Goal: Task Accomplishment & Management: Use online tool/utility

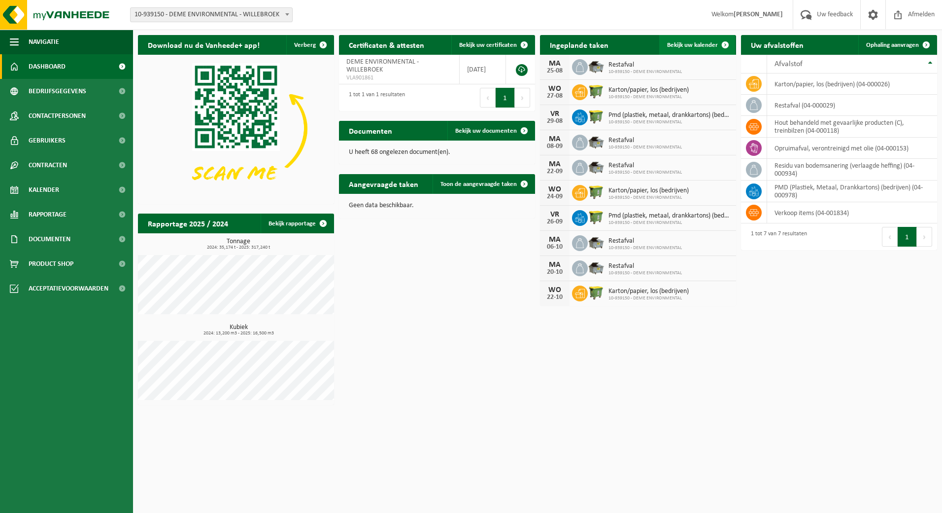
click at [719, 42] on span at bounding box center [726, 45] width 20 height 20
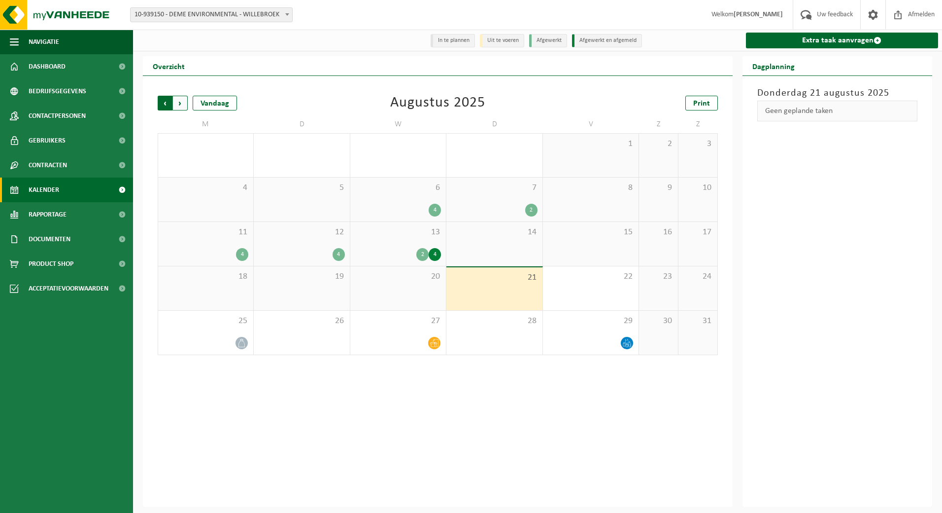
click at [186, 103] on span "Volgende" at bounding box center [180, 103] width 15 height 15
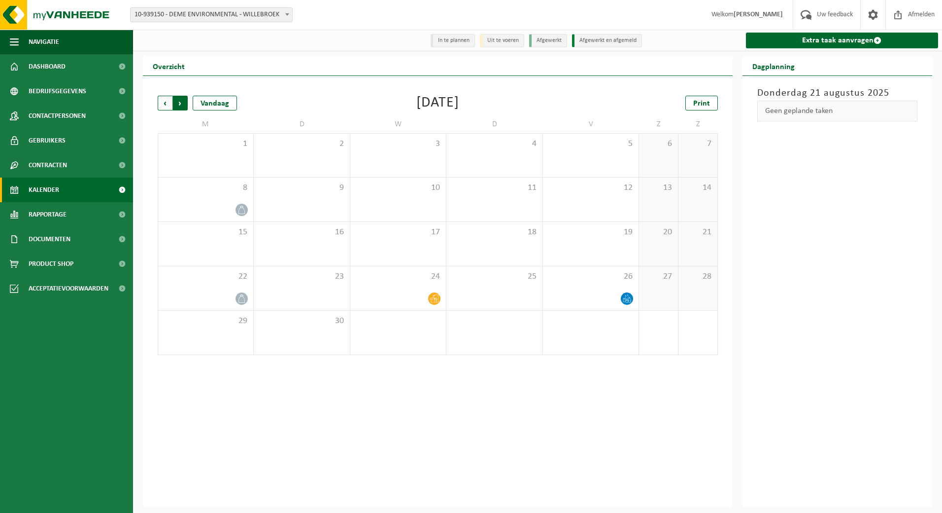
click at [166, 103] on span "Vorige" at bounding box center [165, 103] width 15 height 15
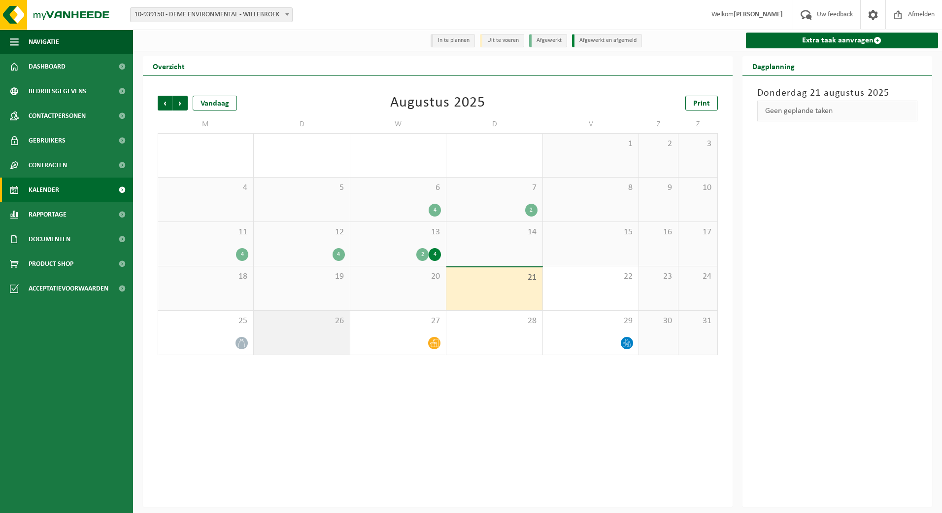
click at [301, 332] on div "26" at bounding box center [302, 332] width 96 height 44
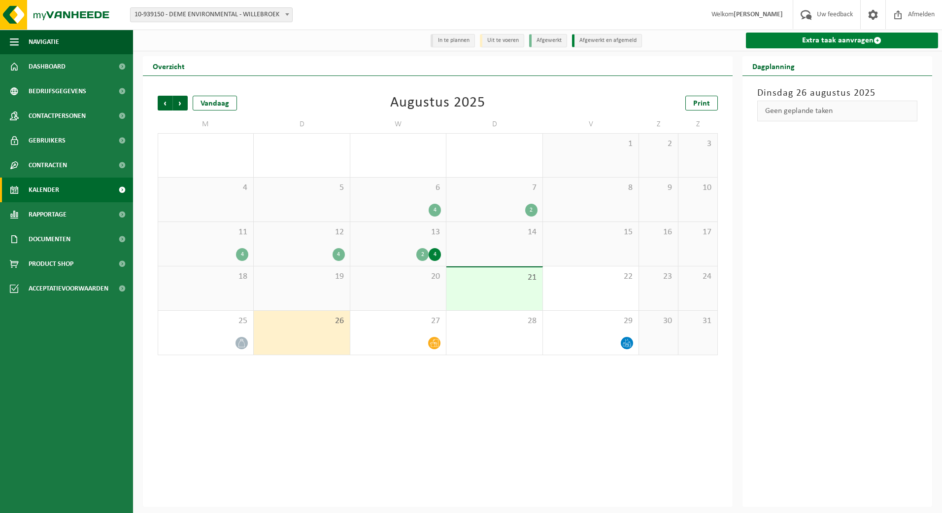
click at [866, 37] on link "Extra taak aanvragen" at bounding box center [842, 41] width 193 height 16
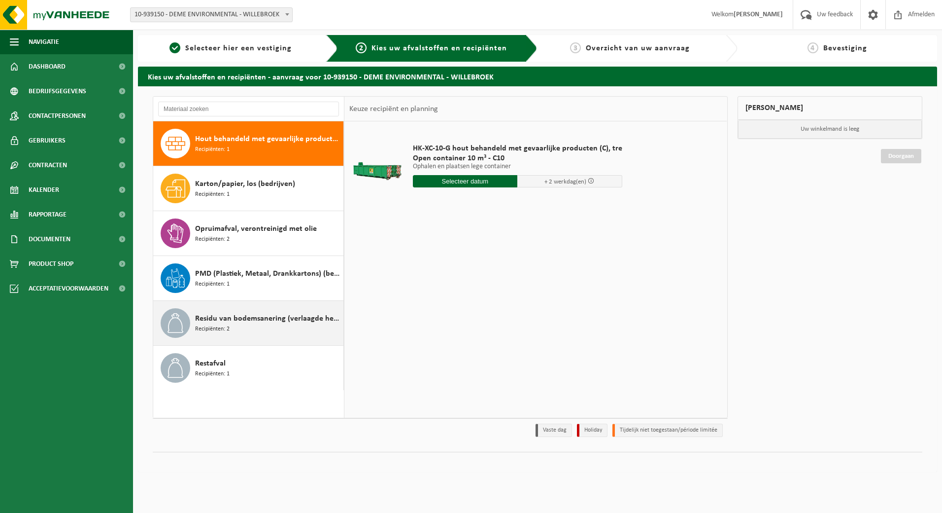
click at [293, 319] on span "Residu van bodemsanering (verlaagde heffing)" at bounding box center [268, 318] width 146 height 12
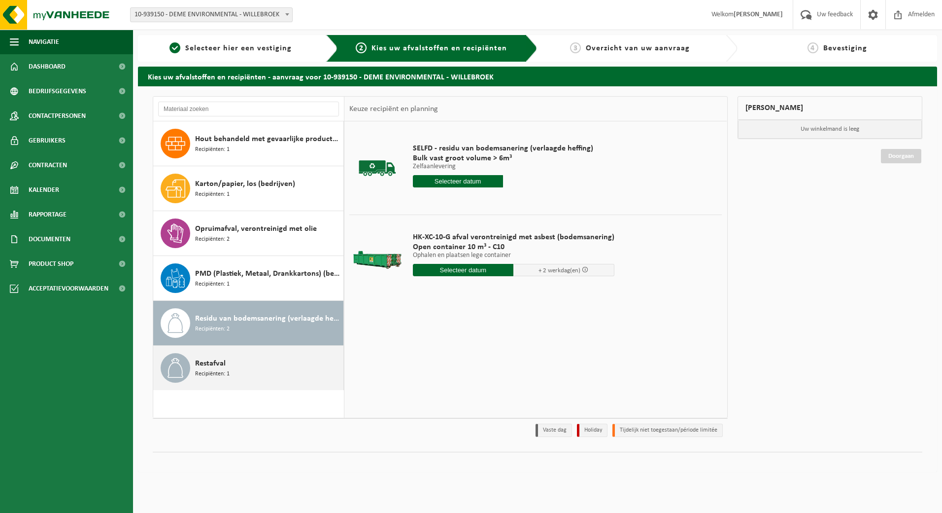
click at [288, 364] on div "Restafval Recipiënten: 1" at bounding box center [268, 368] width 146 height 30
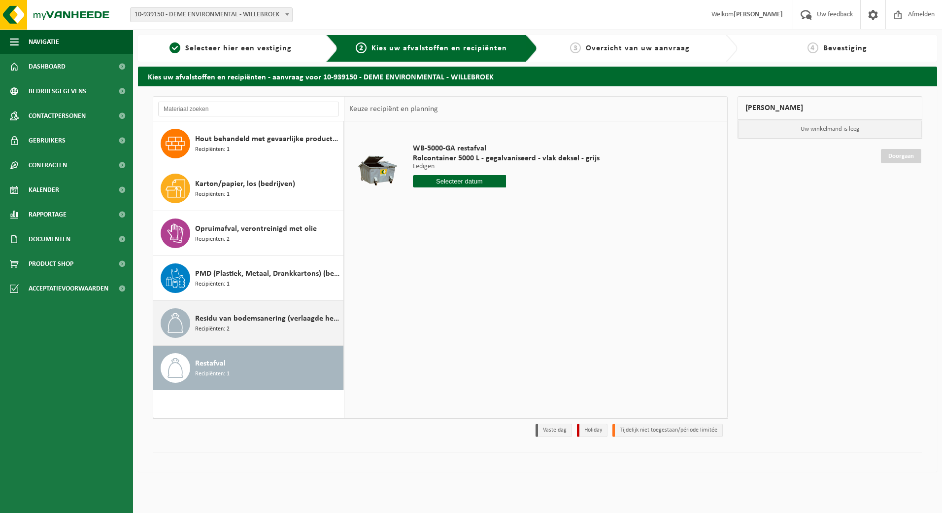
click at [286, 322] on span "Residu van bodemsanering (verlaagde heffing)" at bounding box center [268, 318] width 146 height 12
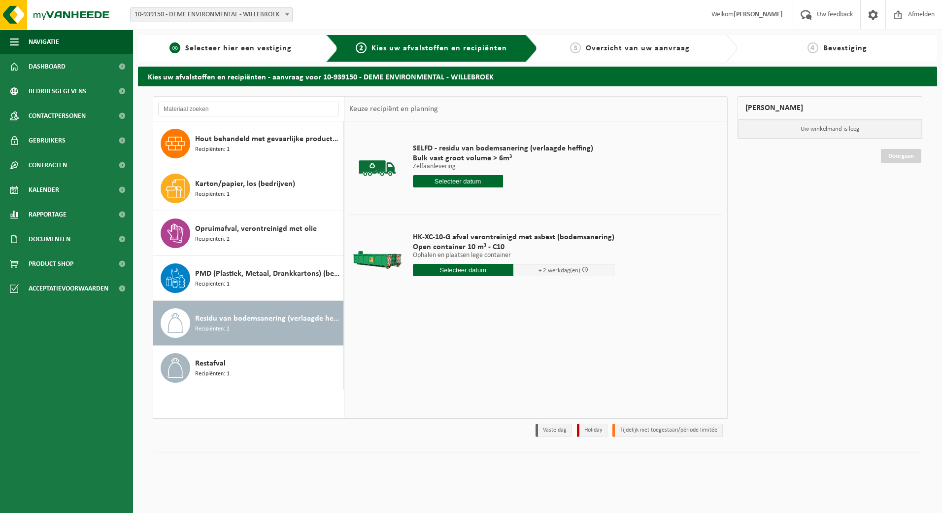
click at [209, 46] on span "Selecteer hier een vestiging" at bounding box center [238, 48] width 106 height 8
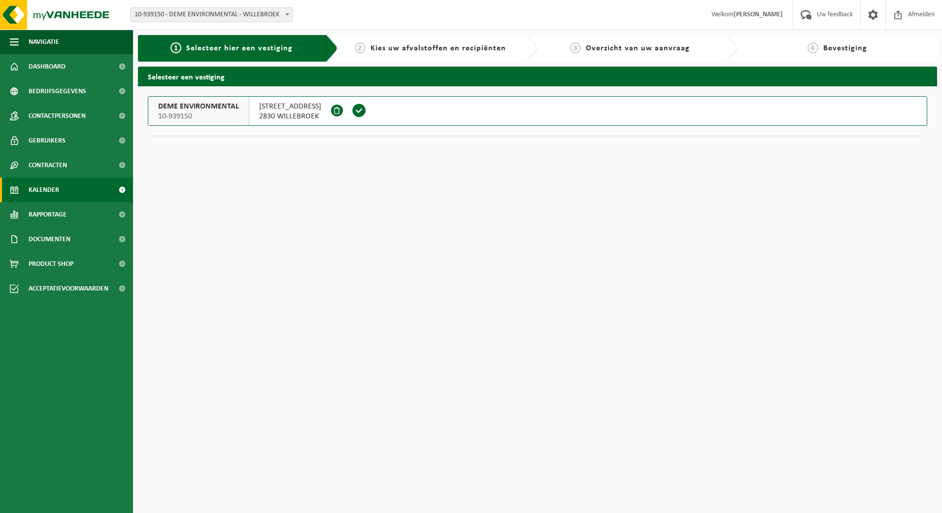
click at [72, 191] on link "Kalender" at bounding box center [66, 189] width 133 height 25
